Goal: Task Accomplishment & Management: Use online tool/utility

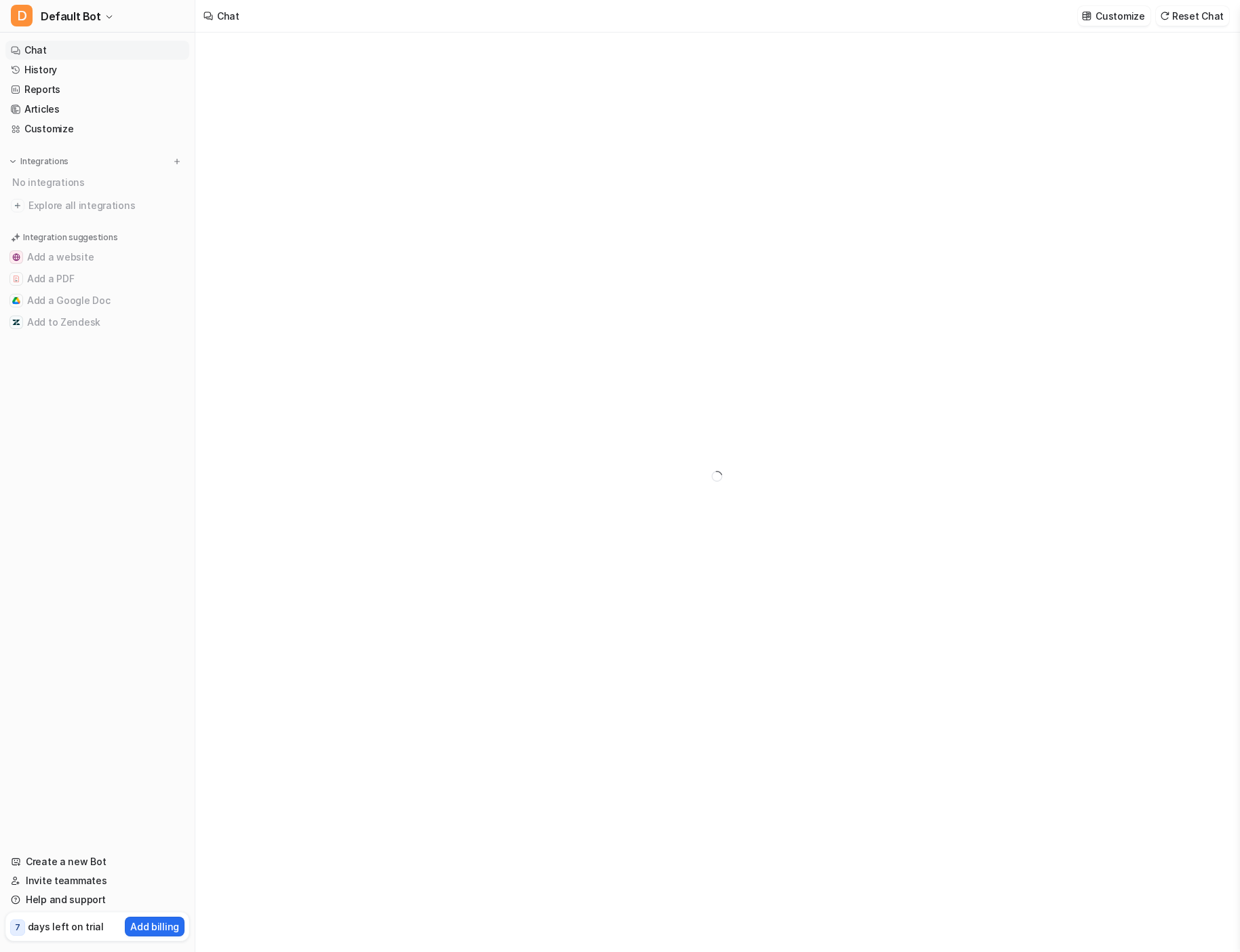
type textarea "**********"
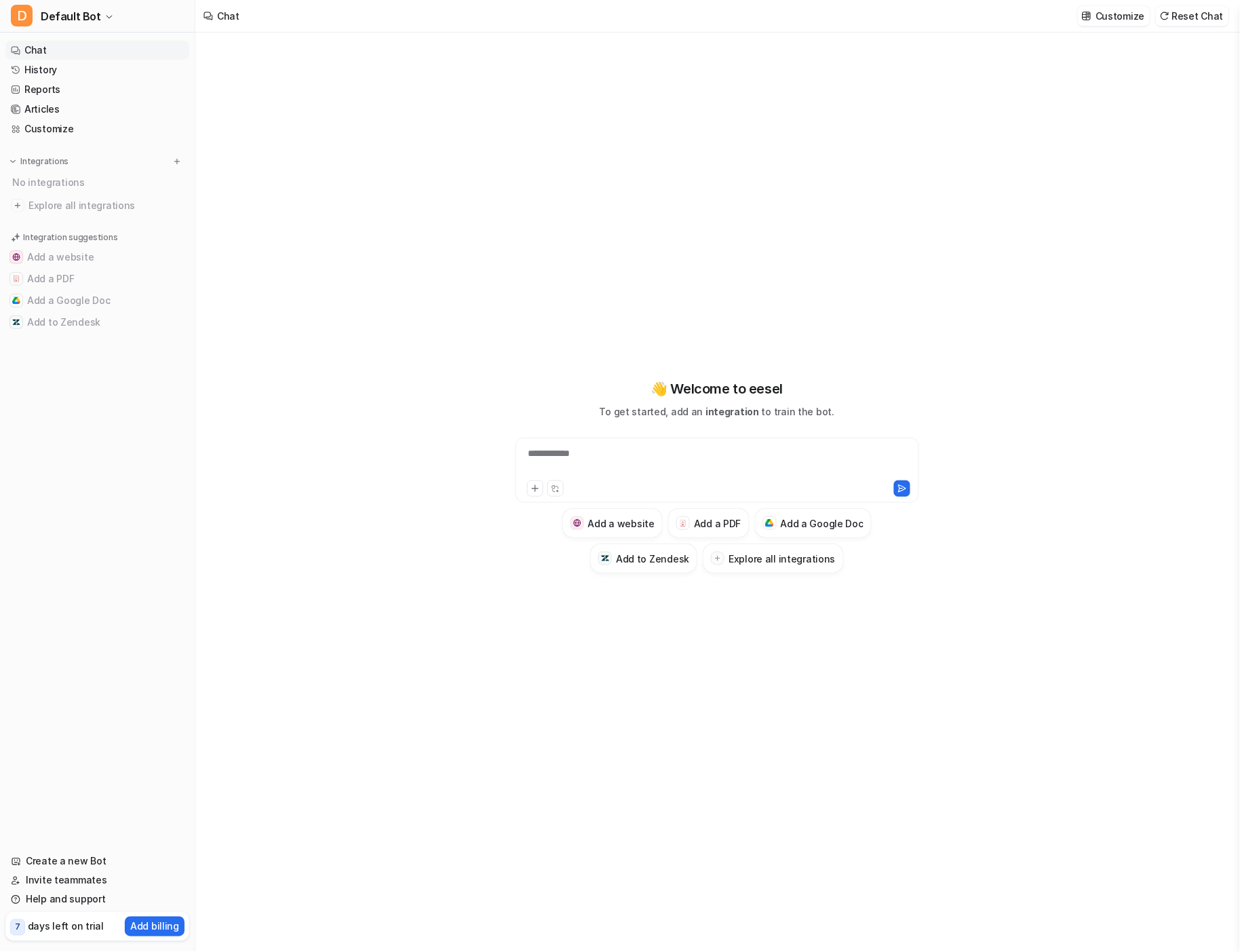
click at [52, 104] on link "Articles" at bounding box center [97, 109] width 184 height 19
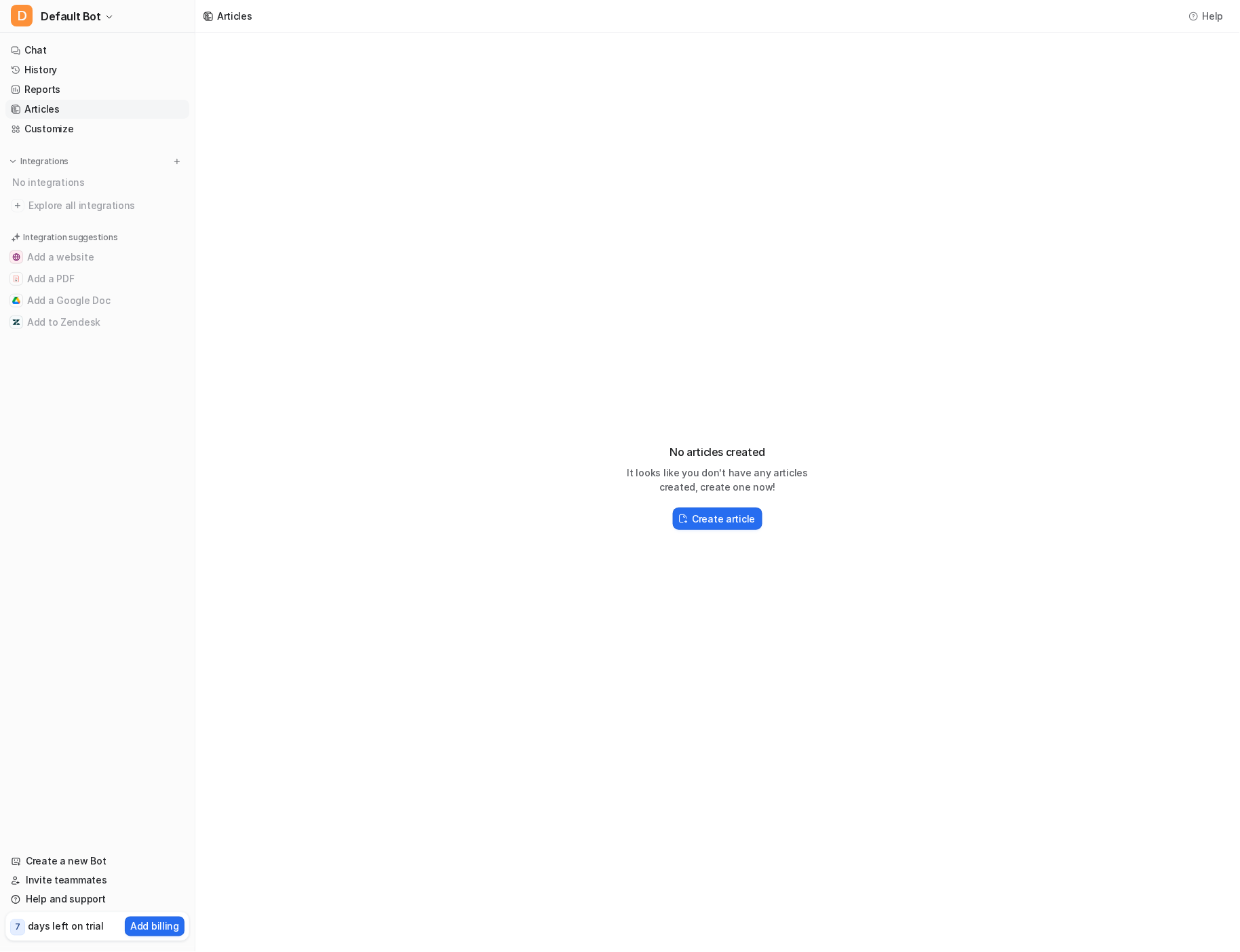
click at [54, 275] on button "Add a PDF" at bounding box center [97, 279] width 184 height 22
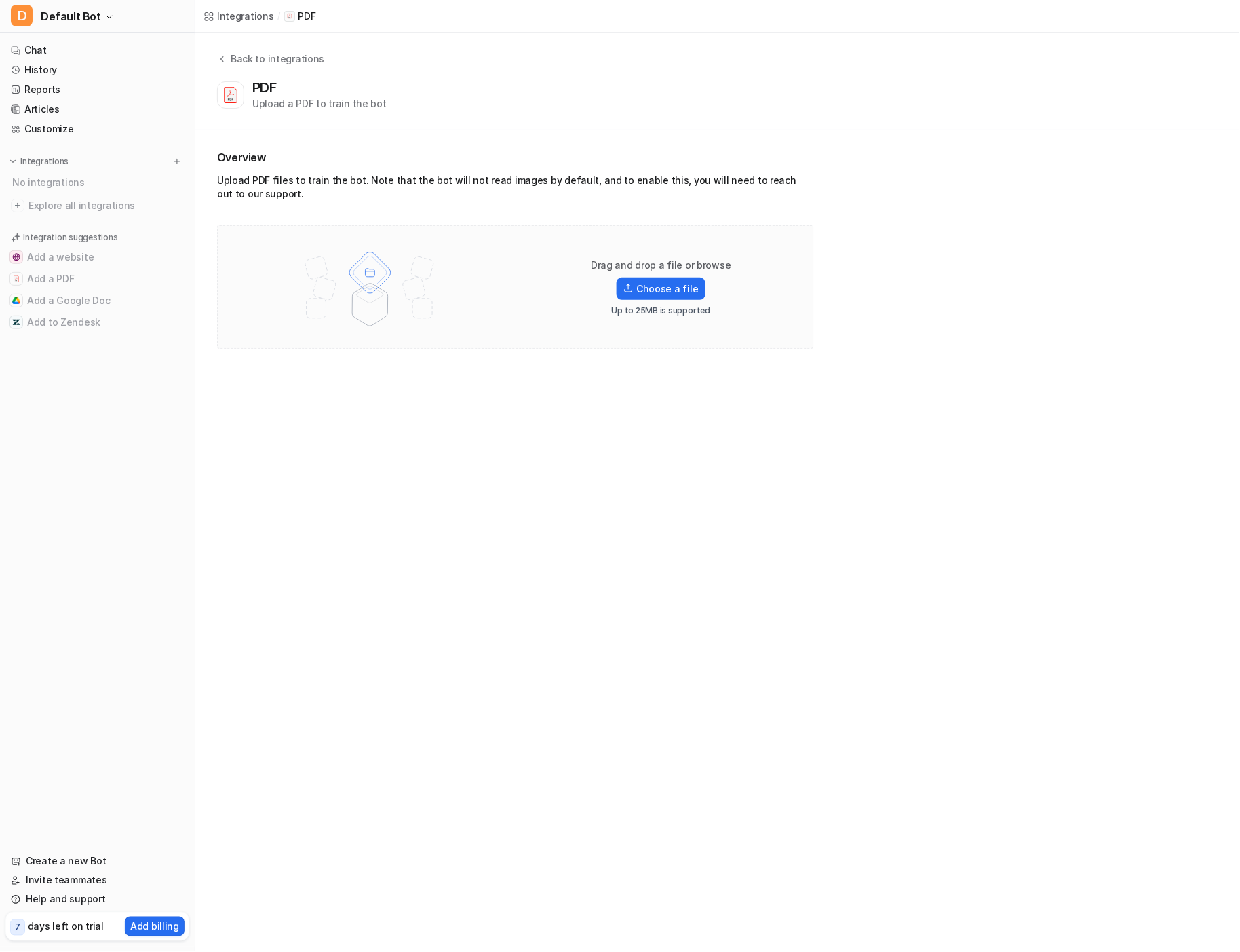
click at [73, 22] on span "Default Bot" at bounding box center [71, 15] width 61 height 19
click at [74, 137] on link "Sign out" at bounding box center [108, 131] width 187 height 23
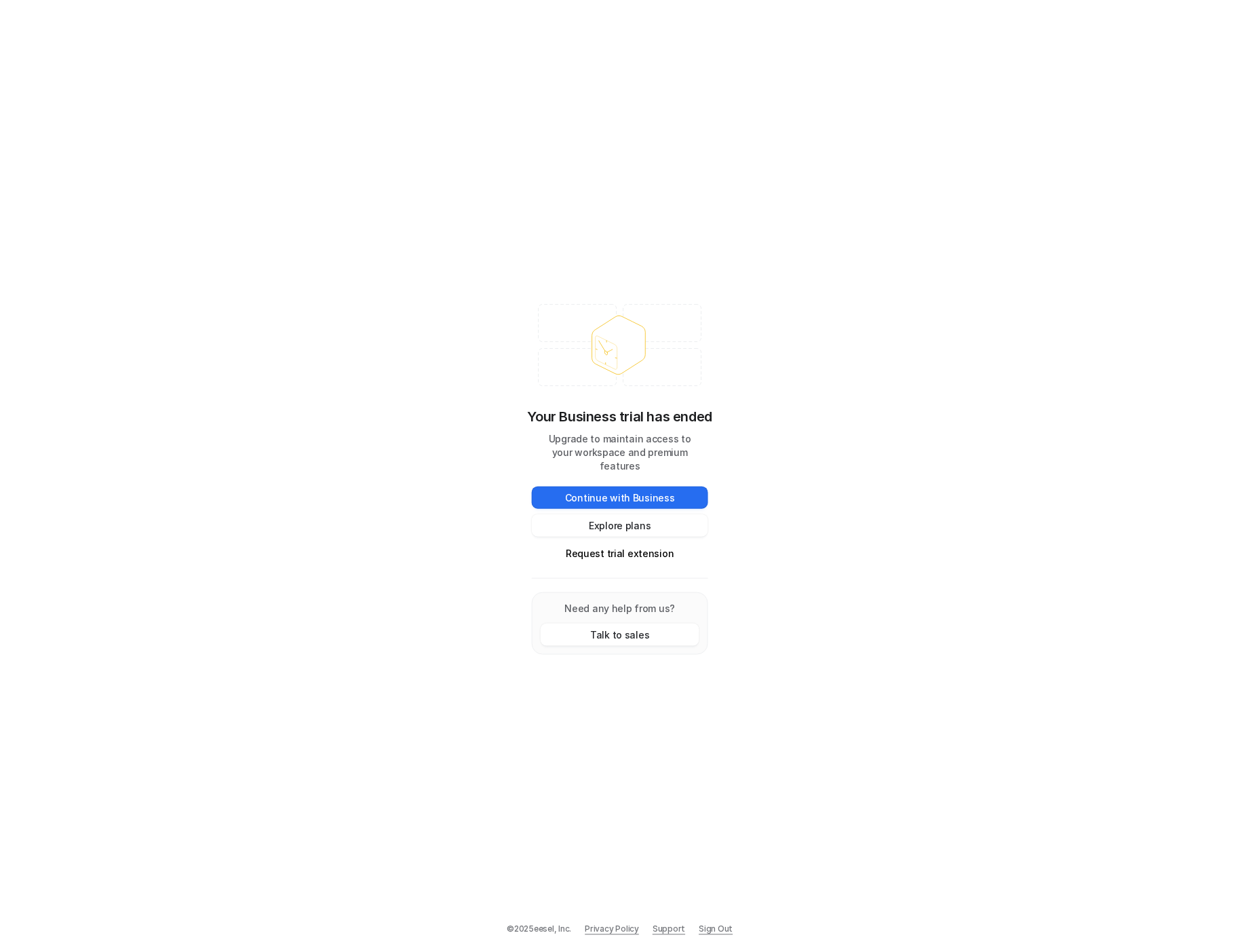
click at [717, 930] on link "Sign Out" at bounding box center [716, 928] width 34 height 12
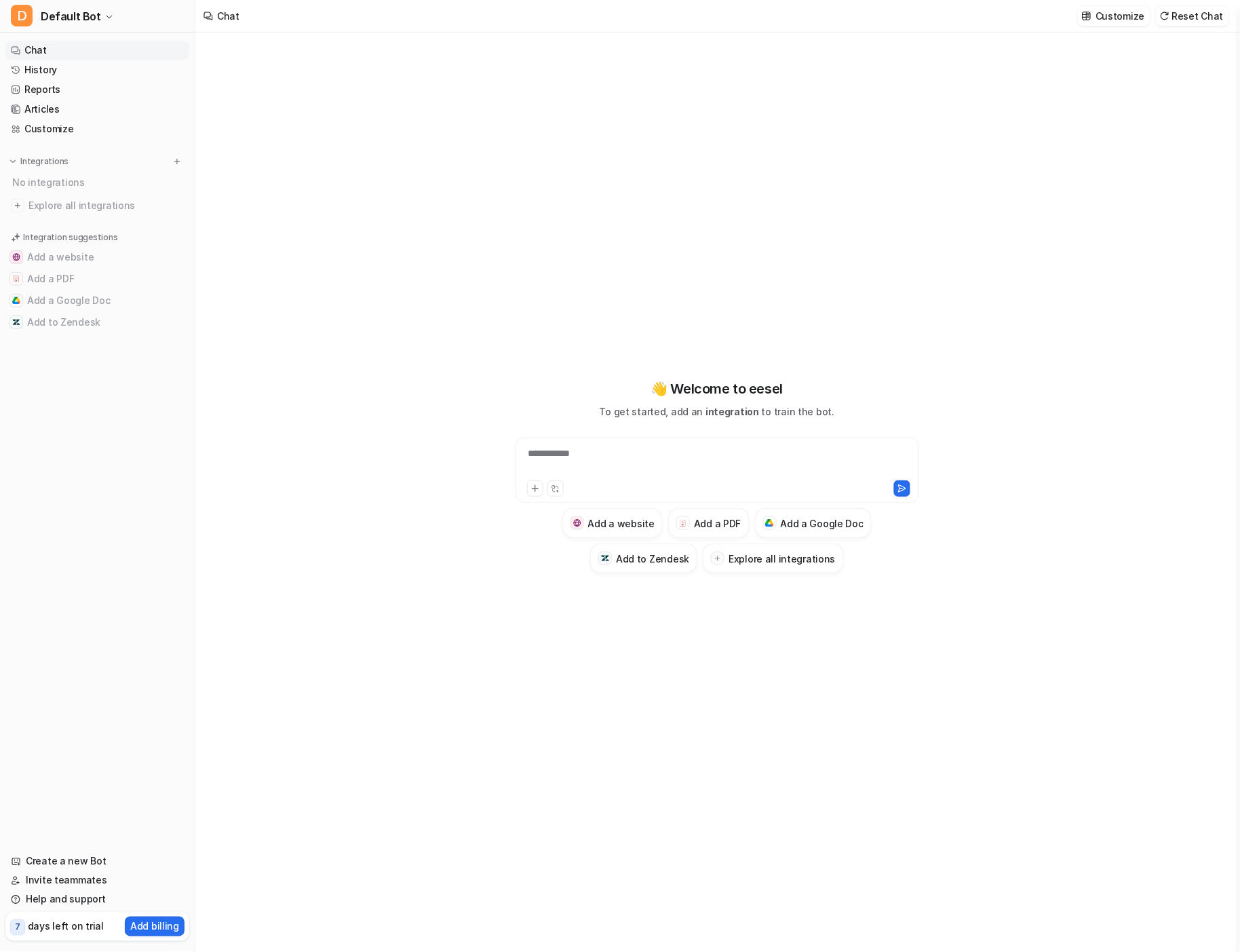
type textarea "**********"
click at [329, 253] on div "**********" at bounding box center [717, 492] width 1044 height 919
click at [85, 280] on button "Add a PDF" at bounding box center [97, 279] width 184 height 22
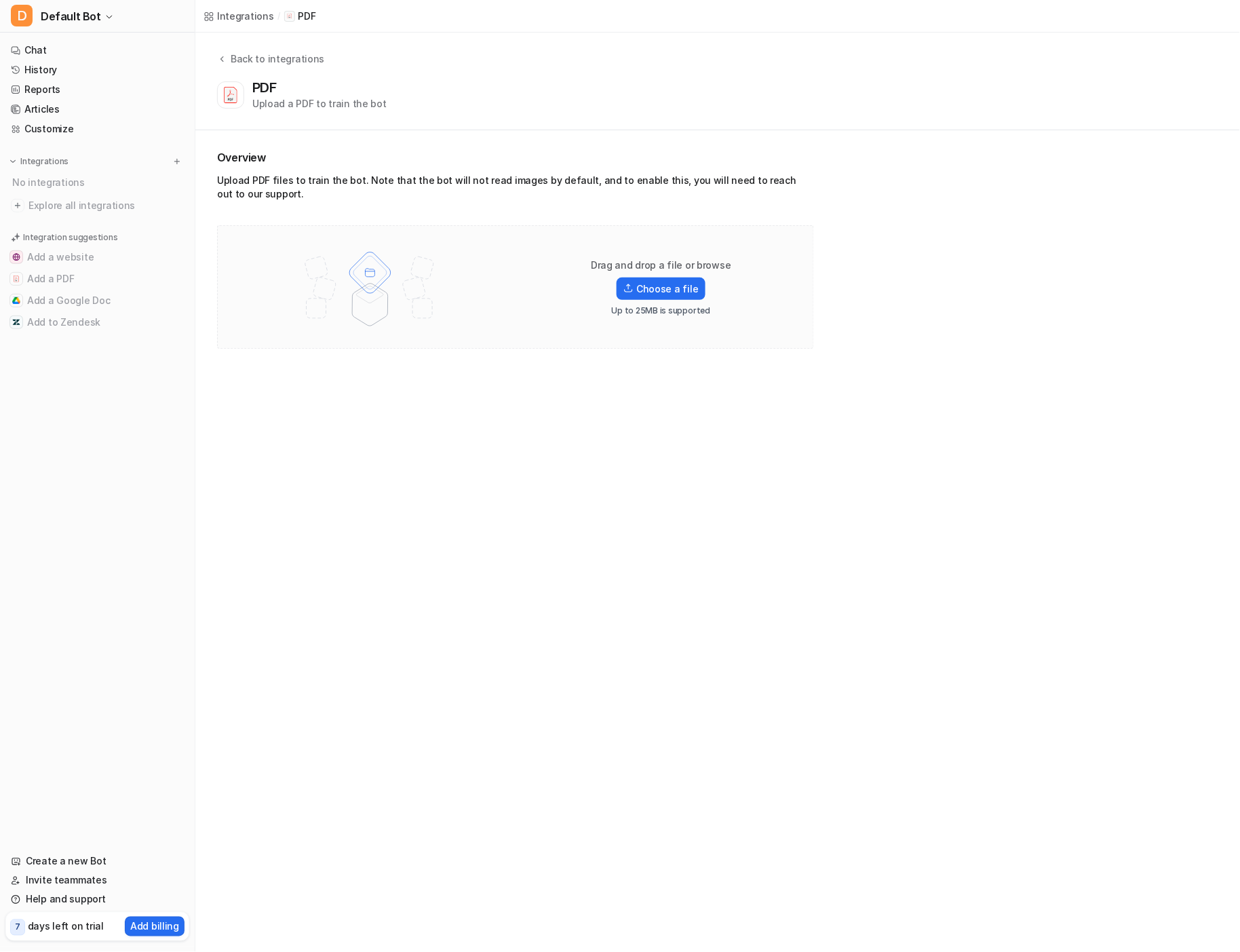
click at [654, 293] on label "Choose a file" at bounding box center [660, 289] width 88 height 23
click at [0, 0] on input "Choose a file" at bounding box center [0, 0] width 0 height 0
click at [661, 264] on label "Choose a file" at bounding box center [660, 270] width 88 height 23
click at [0, 0] on input "Choose a file" at bounding box center [0, 0] width 0 height 0
click at [649, 279] on label "Choose a file" at bounding box center [660, 270] width 88 height 23
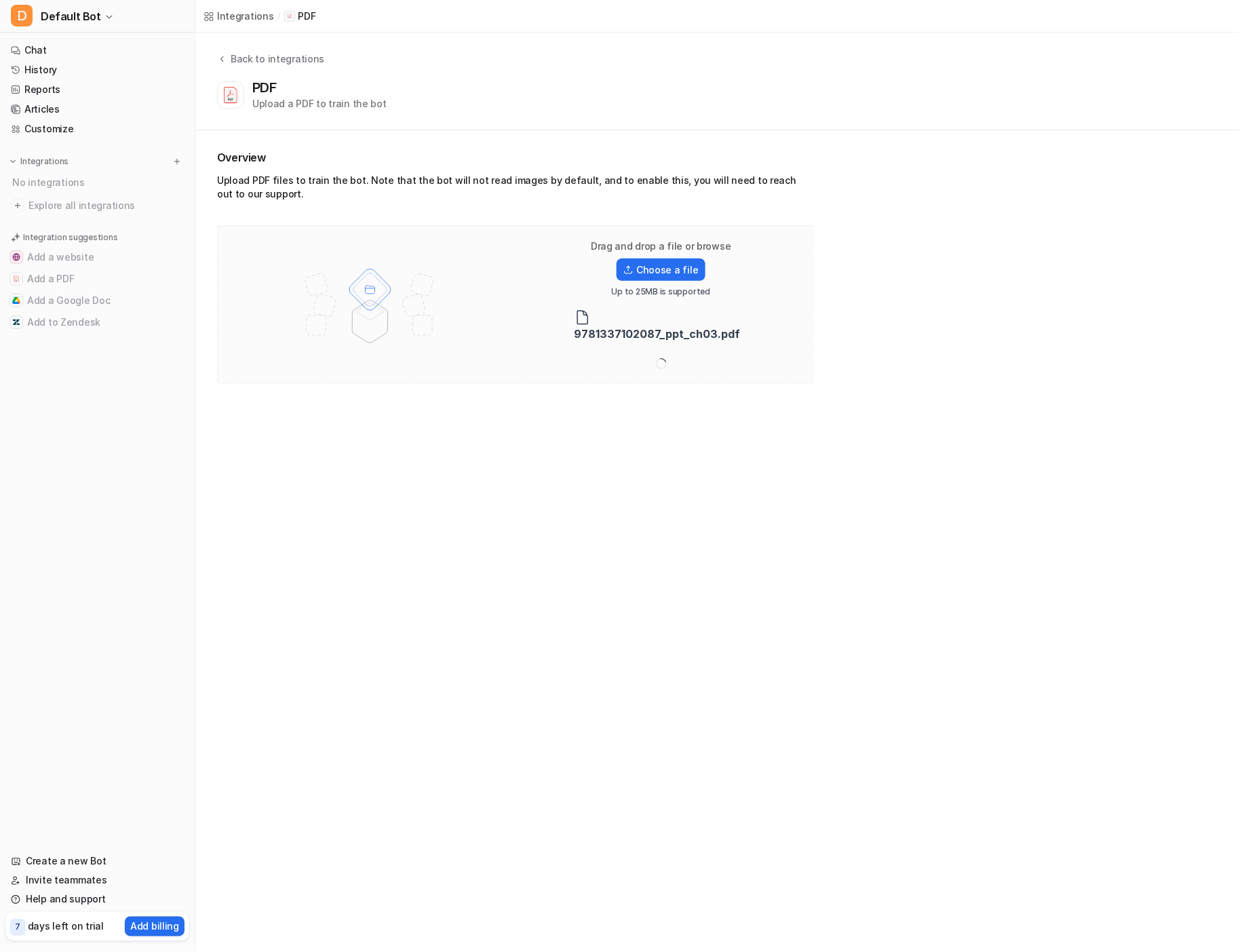
click at [0, 0] on input "Choose a file" at bounding box center [0, 0] width 0 height 0
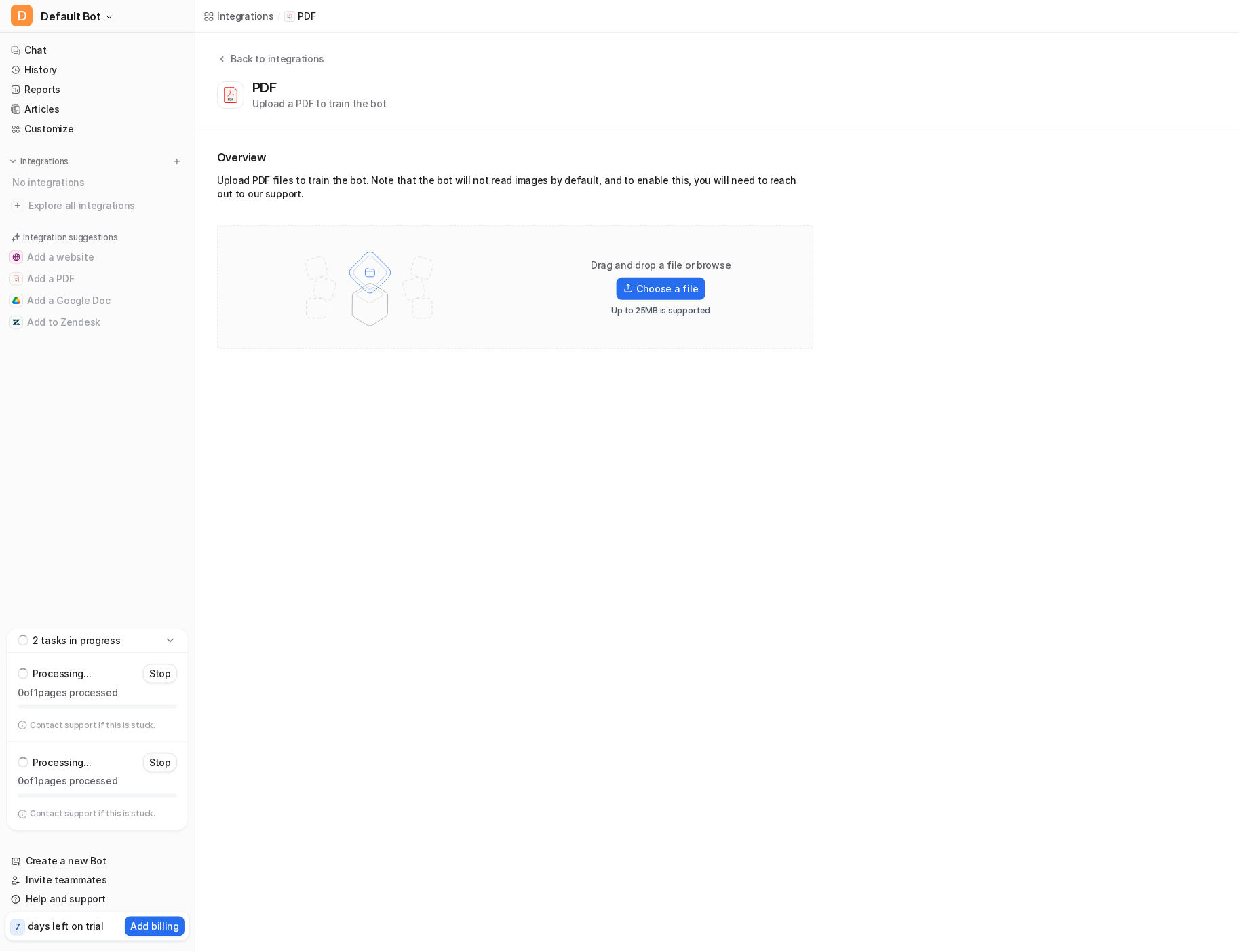
click at [168, 638] on icon at bounding box center [170, 640] width 6 height 4
click at [646, 291] on label "Choose a file" at bounding box center [660, 289] width 88 height 23
click at [0, 0] on input "Choose a file" at bounding box center [0, 0] width 0 height 0
click at [681, 302] on div "Drag and drop a file or browse Choose a file Up to 25MB is supported" at bounding box center [661, 288] width 173 height 58
click at [670, 282] on label "Choose a file" at bounding box center [660, 289] width 88 height 23
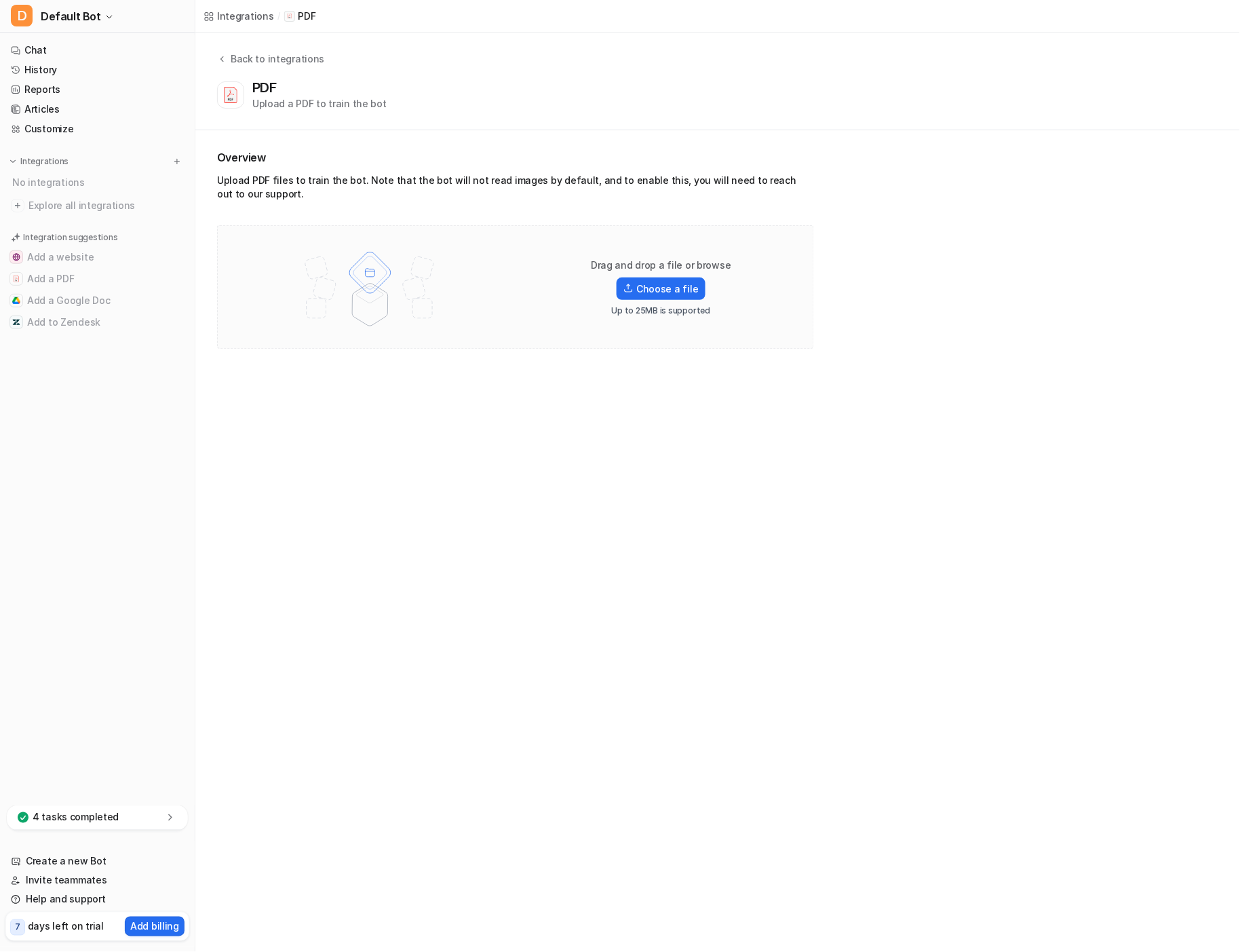
click at [0, 0] on input "Choose a file" at bounding box center [0, 0] width 0 height 0
click at [692, 289] on label "Choose a file" at bounding box center [660, 289] width 88 height 23
click at [0, 0] on input "Choose a file" at bounding box center [0, 0] width 0 height 0
click at [61, 814] on p "6 tasks completed" at bounding box center [75, 817] width 85 height 14
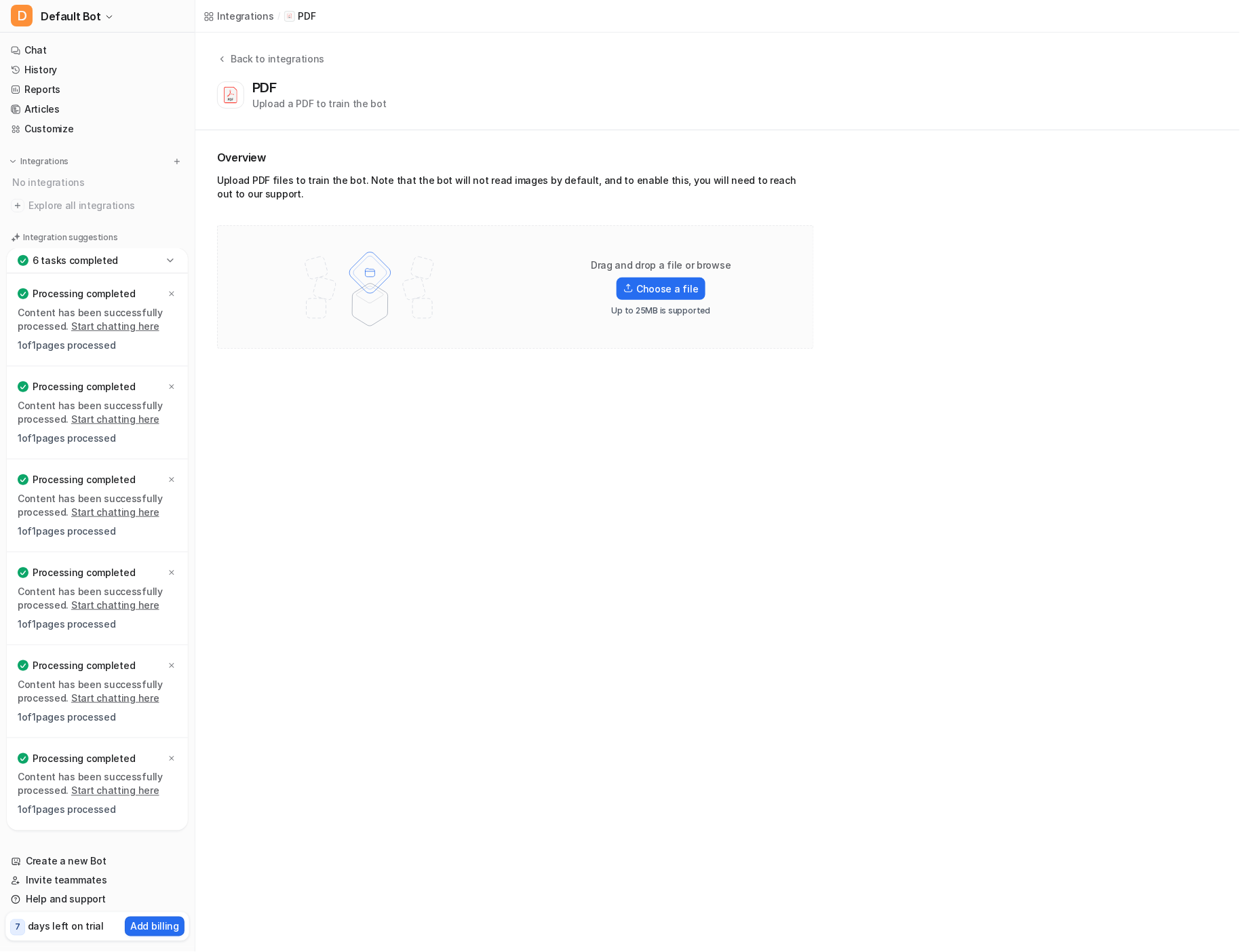
click at [169, 259] on icon at bounding box center [170, 260] width 6 height 4
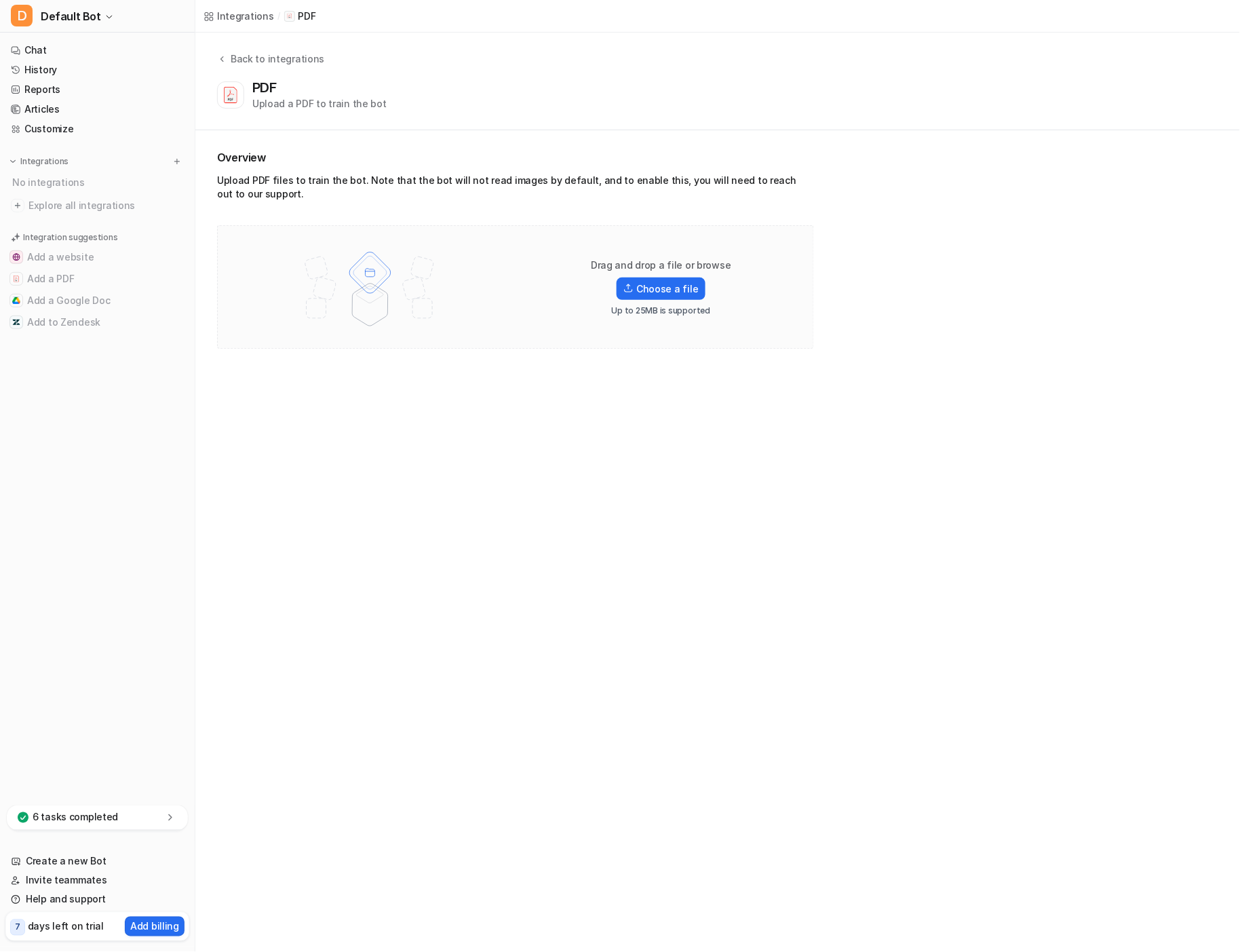
click at [697, 422] on div "Integrations / PDF Back to integrations PDF Upload a PDF to train the bot Overv…" at bounding box center [620, 476] width 1240 height 952
click at [926, 479] on div "Integrations / PDF Back to integrations PDF Upload a PDF to train the bot Overv…" at bounding box center [620, 476] width 1240 height 952
click at [76, 280] on button "Add a PDF" at bounding box center [97, 279] width 184 height 22
click at [114, 202] on span "Explore all integrations" at bounding box center [105, 206] width 155 height 22
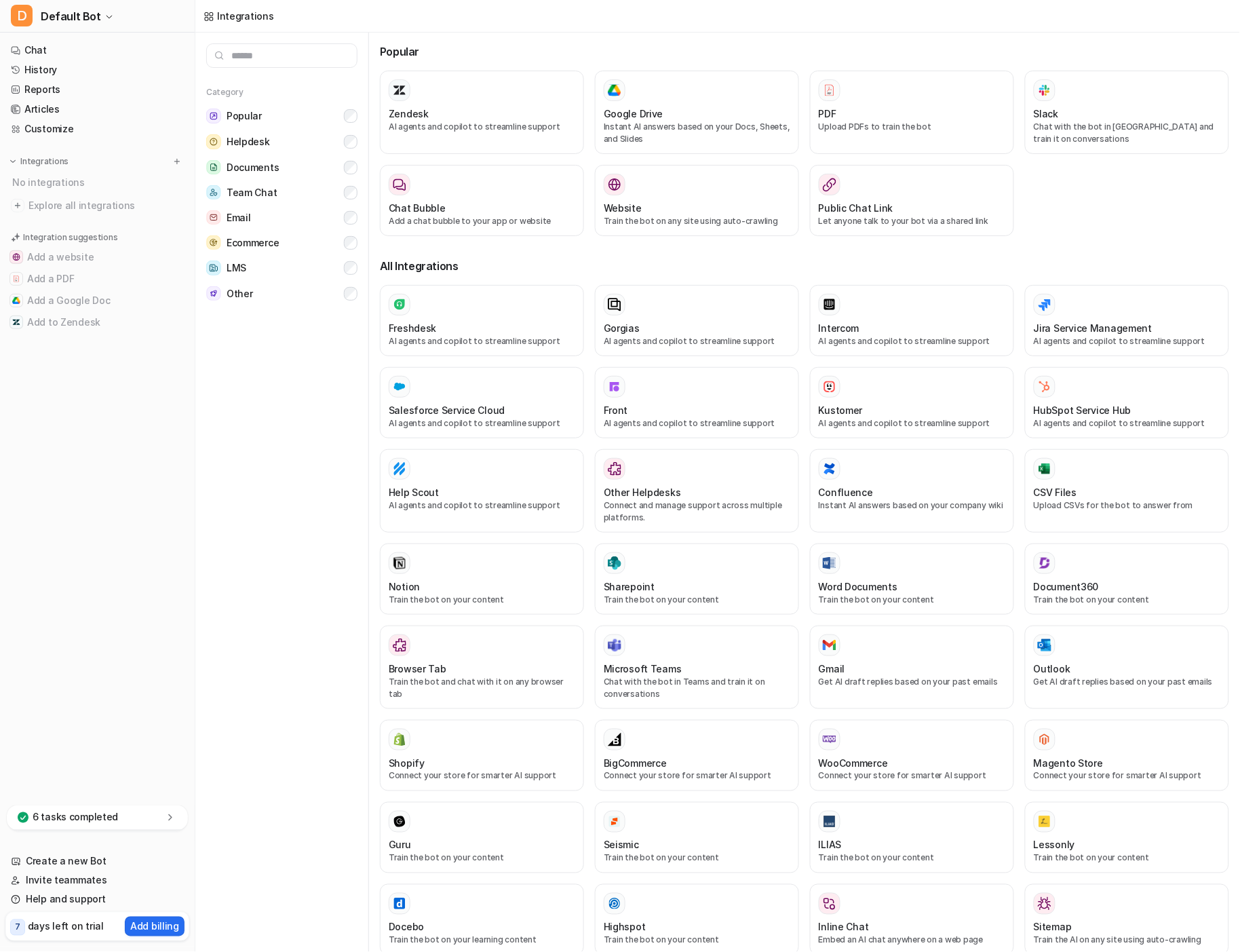
click at [926, 114] on div "PDF" at bounding box center [912, 113] width 187 height 15
click at [832, 114] on div "PDF" at bounding box center [912, 113] width 187 height 15
click at [893, 123] on p "Upload PDFs to train the bot" at bounding box center [912, 126] width 187 height 12
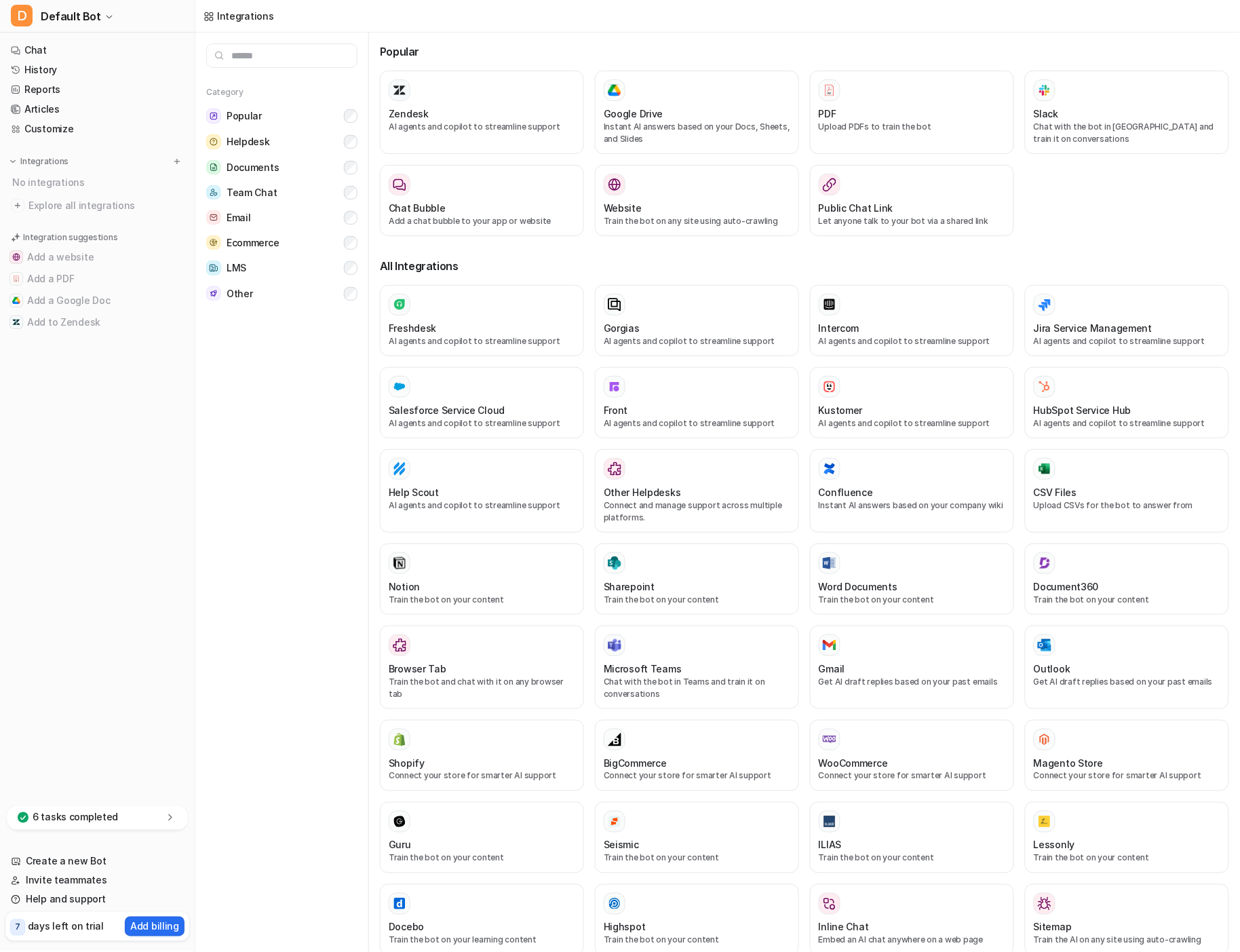
click at [246, 162] on span "Documents" at bounding box center [253, 167] width 53 height 14
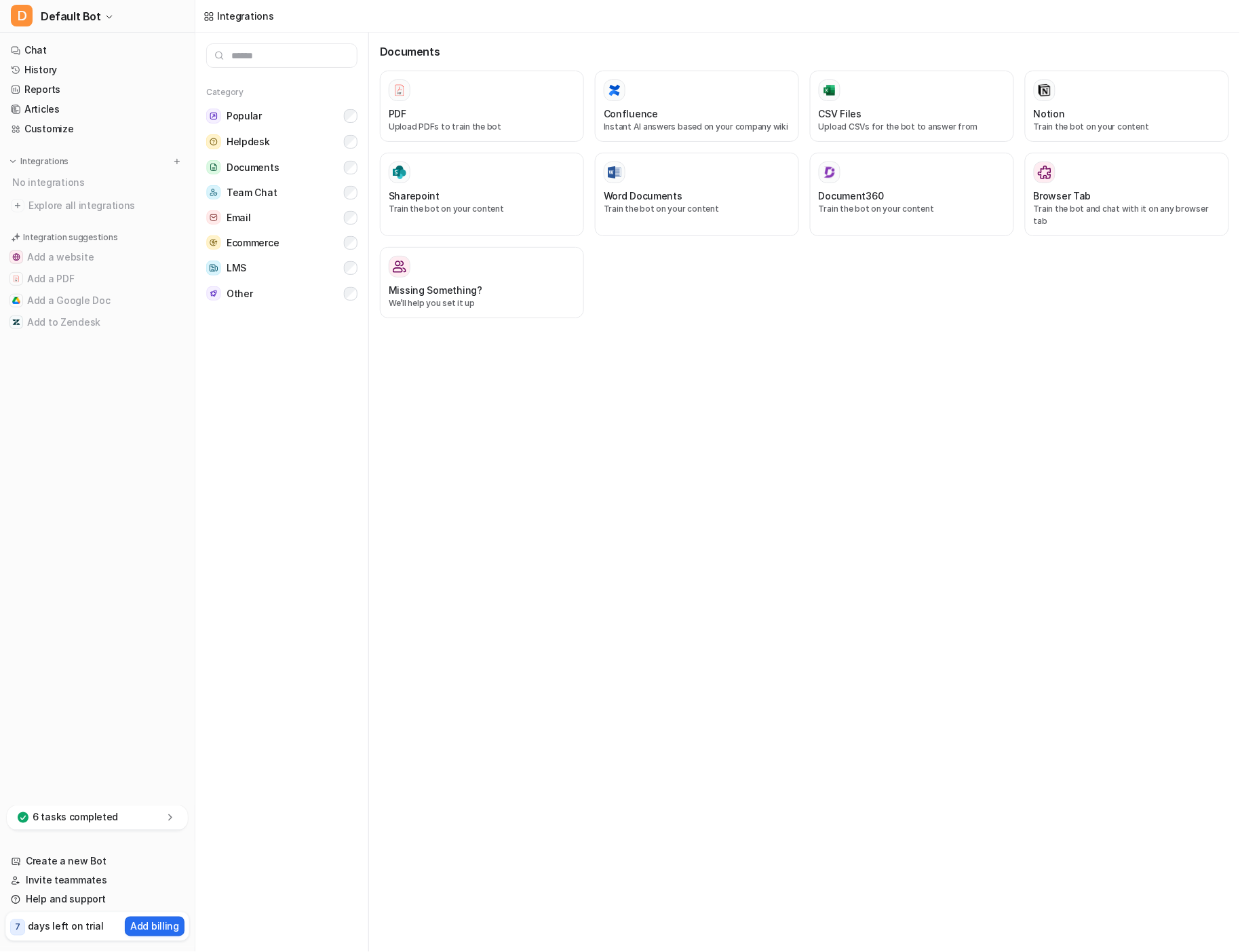
click at [409, 102] on div "PDF Upload PDFs to train the bot" at bounding box center [482, 105] width 187 height 54
click at [56, 110] on link "Articles" at bounding box center [97, 109] width 184 height 19
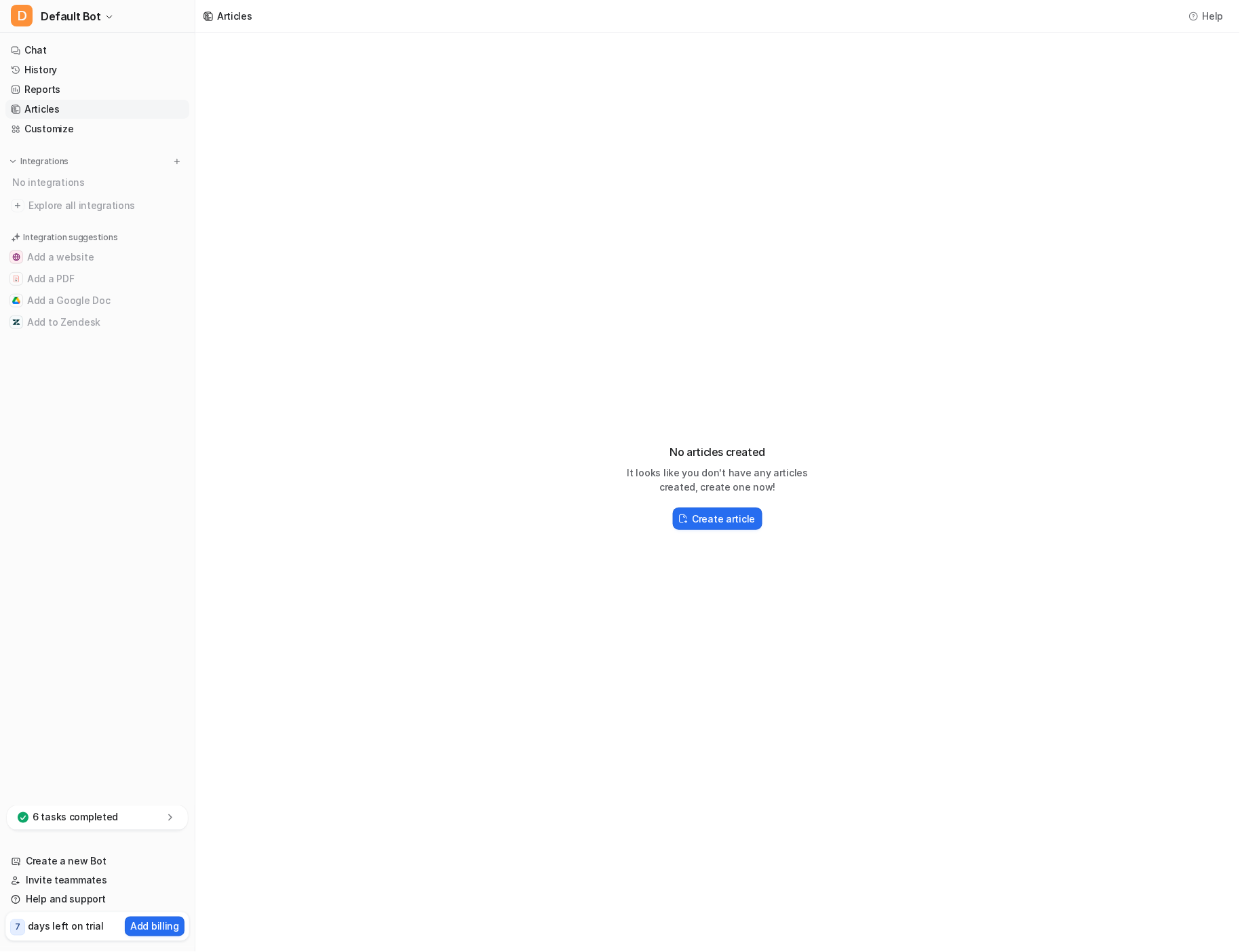
click at [721, 523] on h2 "Create article" at bounding box center [723, 519] width 64 height 15
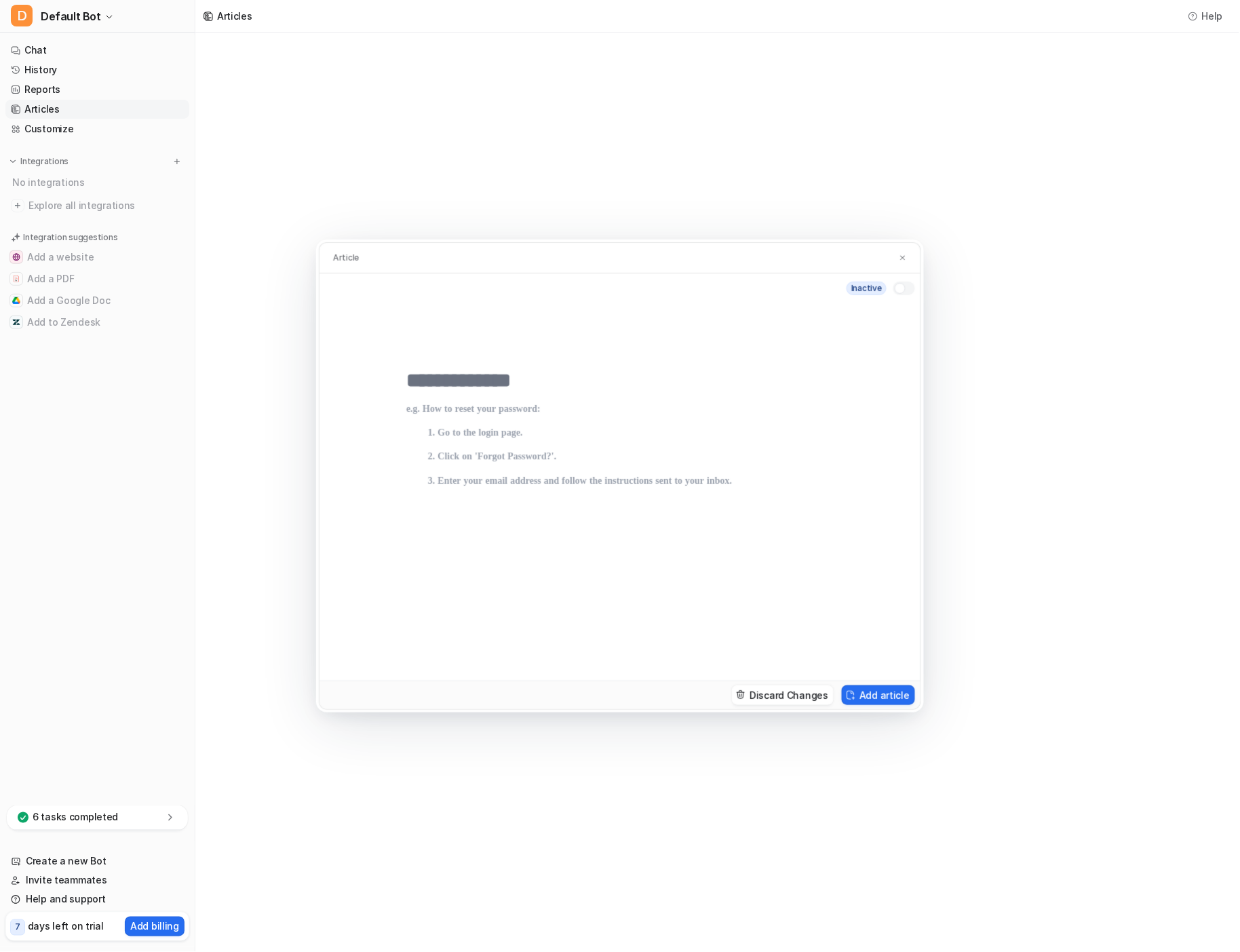
click at [921, 64] on div "Article inactive Discard Changes Add article" at bounding box center [620, 476] width 1240 height 952
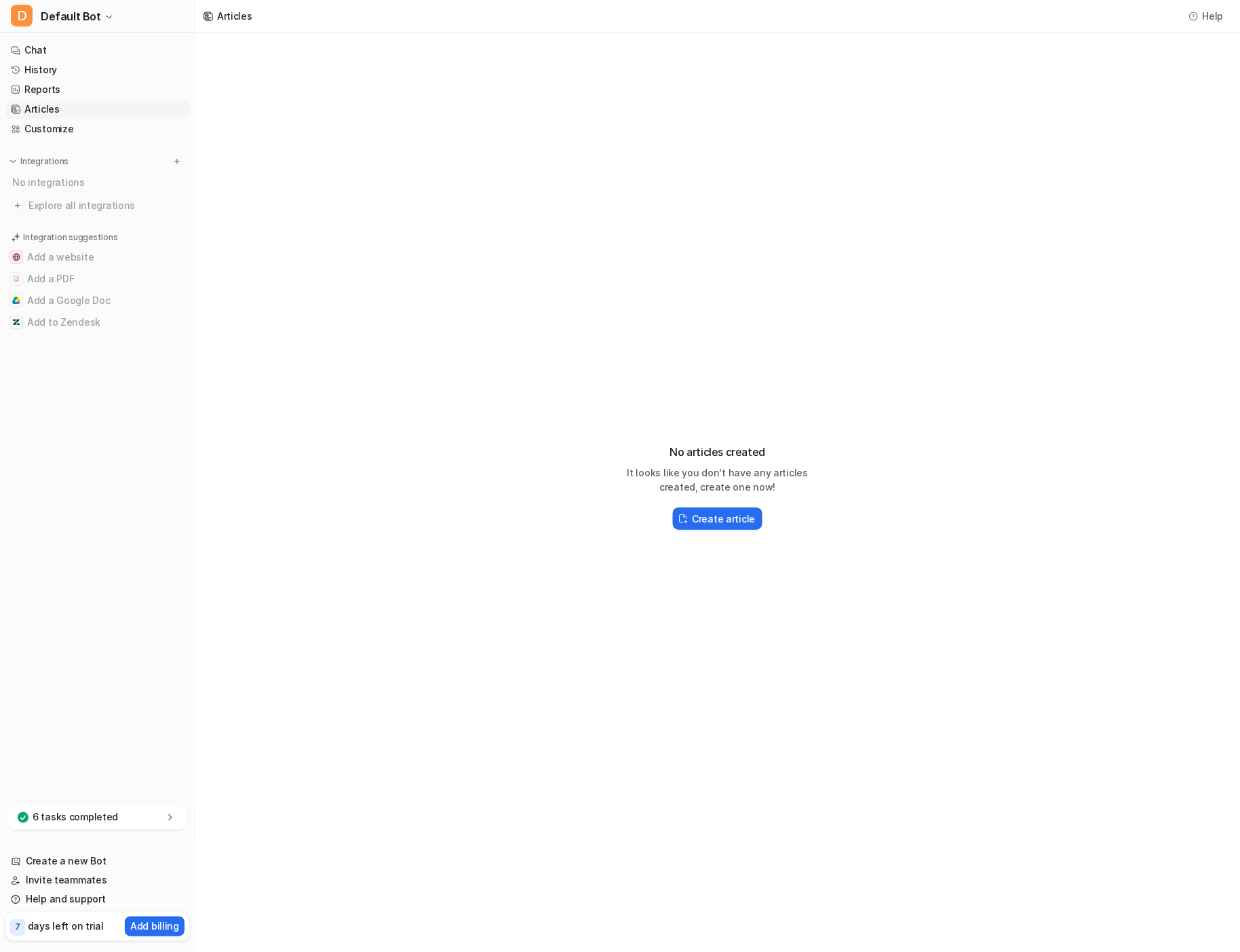
click at [60, 51] on link "Chat" at bounding box center [97, 50] width 184 height 19
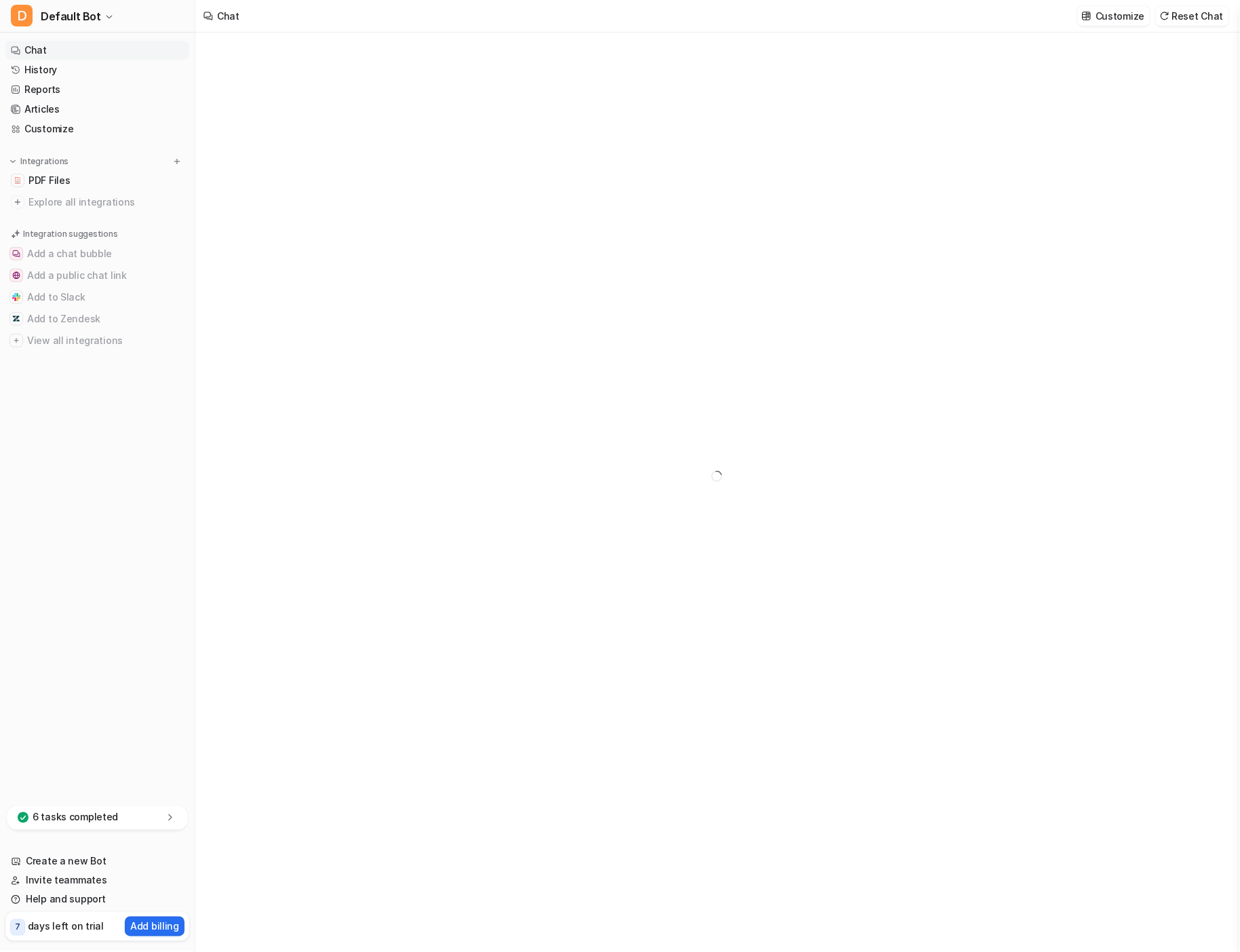
type textarea "**********"
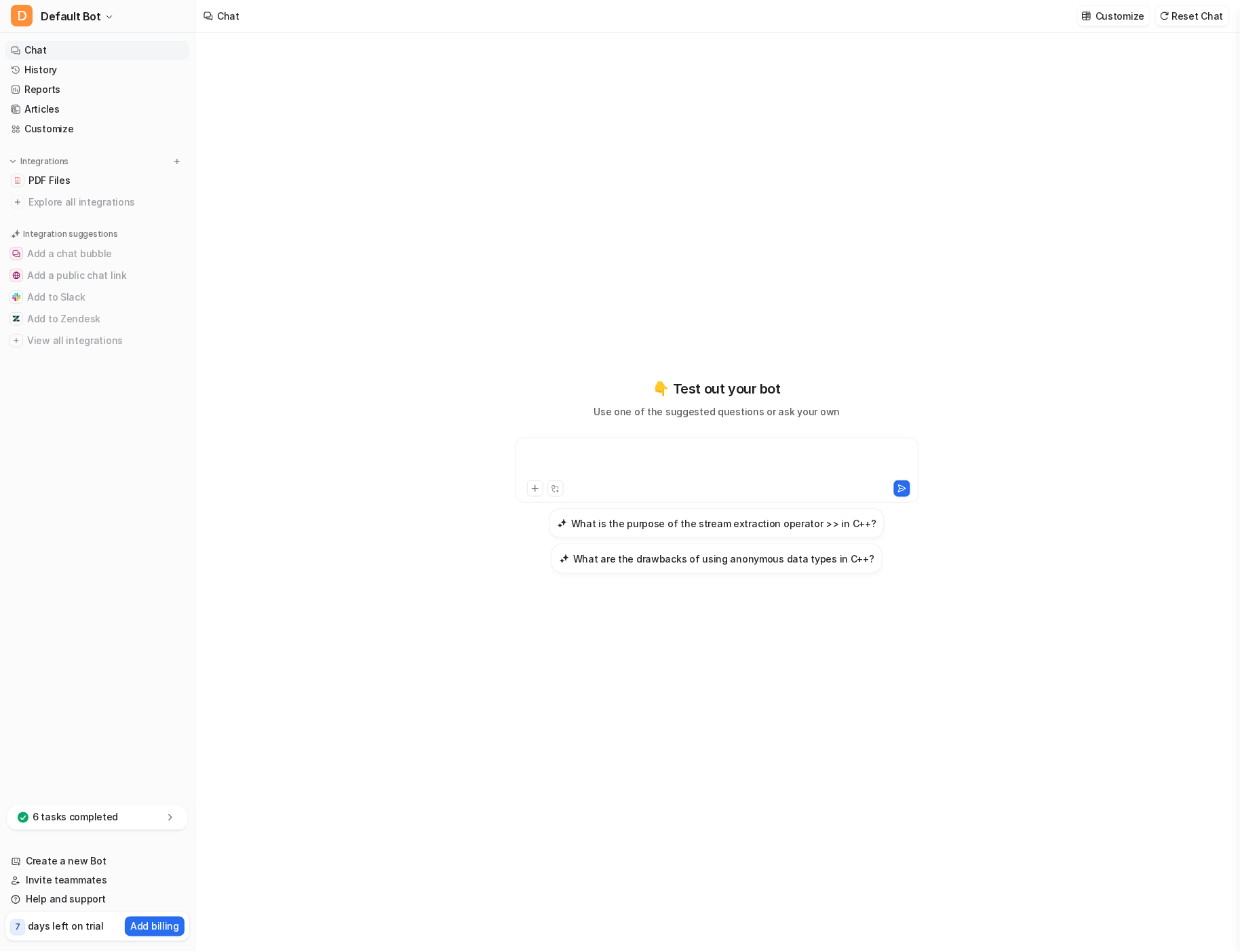
click at [681, 457] on div at bounding box center [717, 462] width 397 height 31
